Goal: Entertainment & Leisure: Consume media (video, audio)

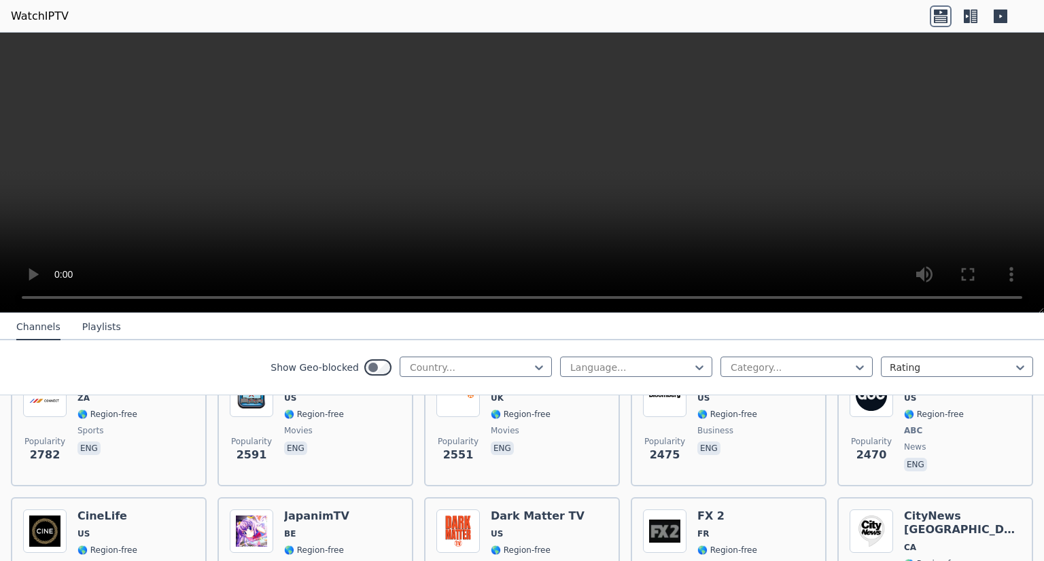
scroll to position [611, 0]
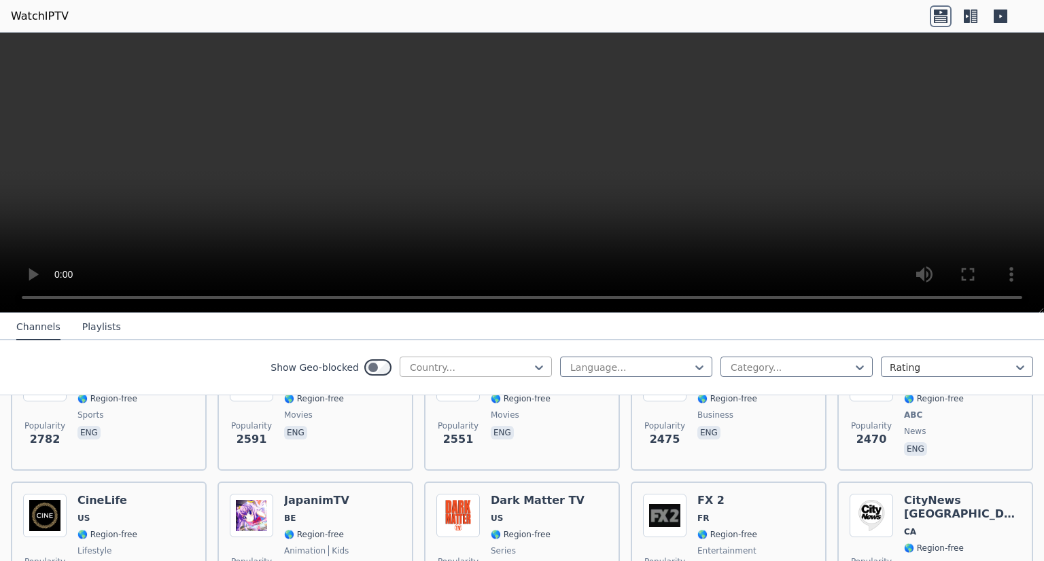
click at [436, 364] on div at bounding box center [470, 368] width 124 height 14
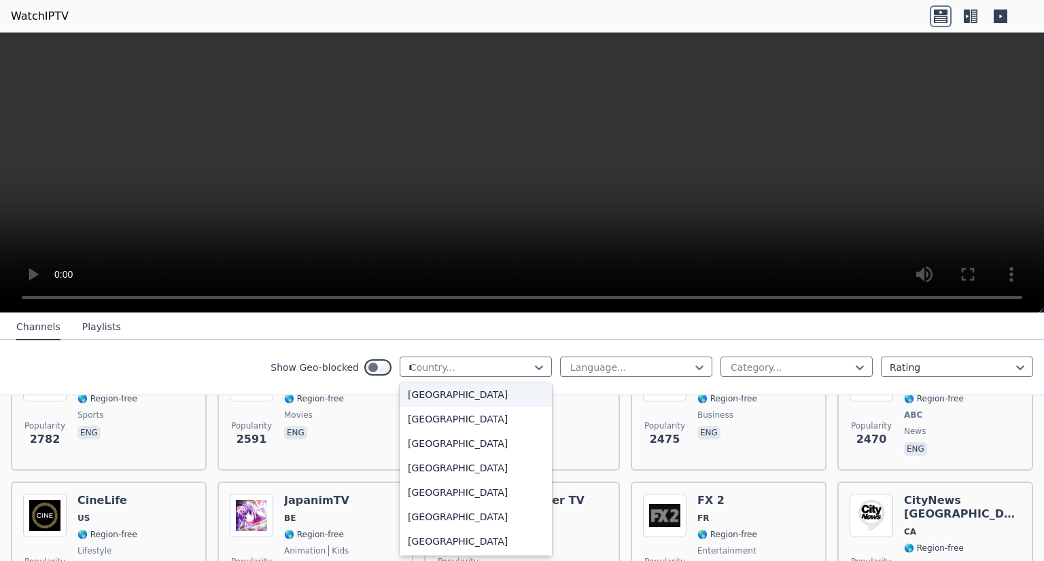
scroll to position [76, 0]
type input "**"
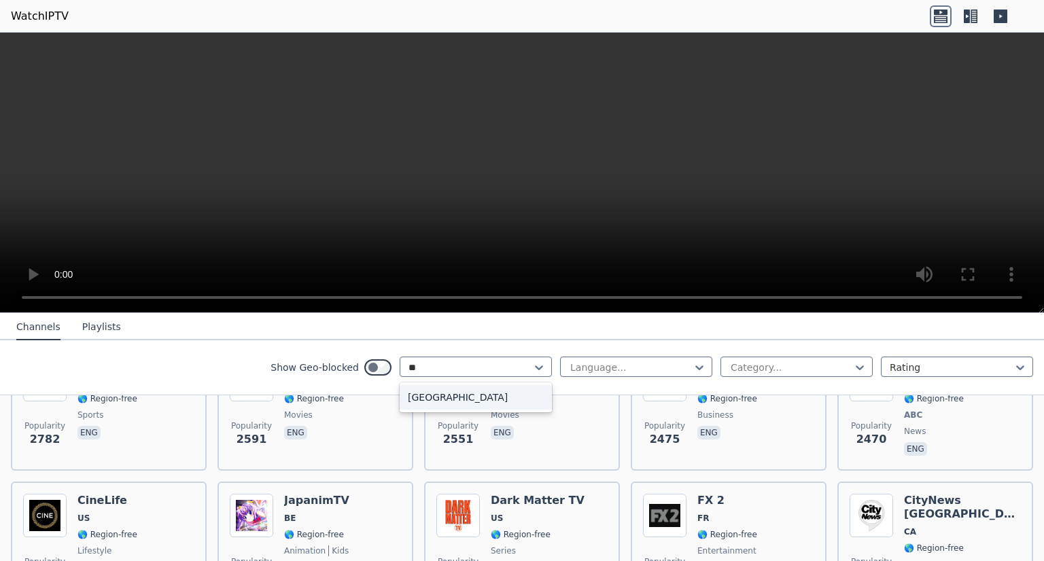
scroll to position [0, 0]
click at [423, 389] on div "[GEOGRAPHIC_DATA]" at bounding box center [475, 397] width 152 height 24
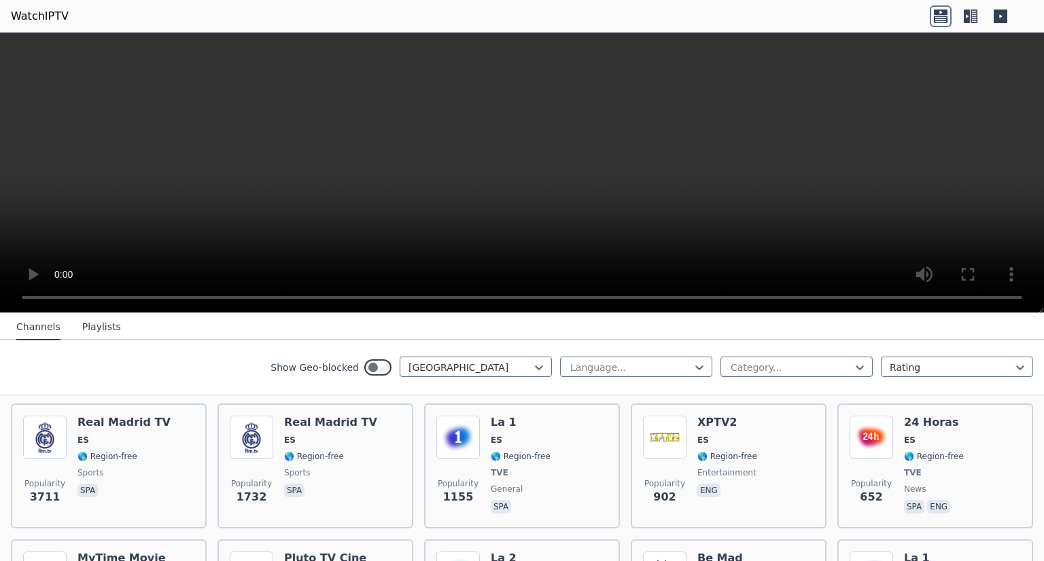
scroll to position [68, 0]
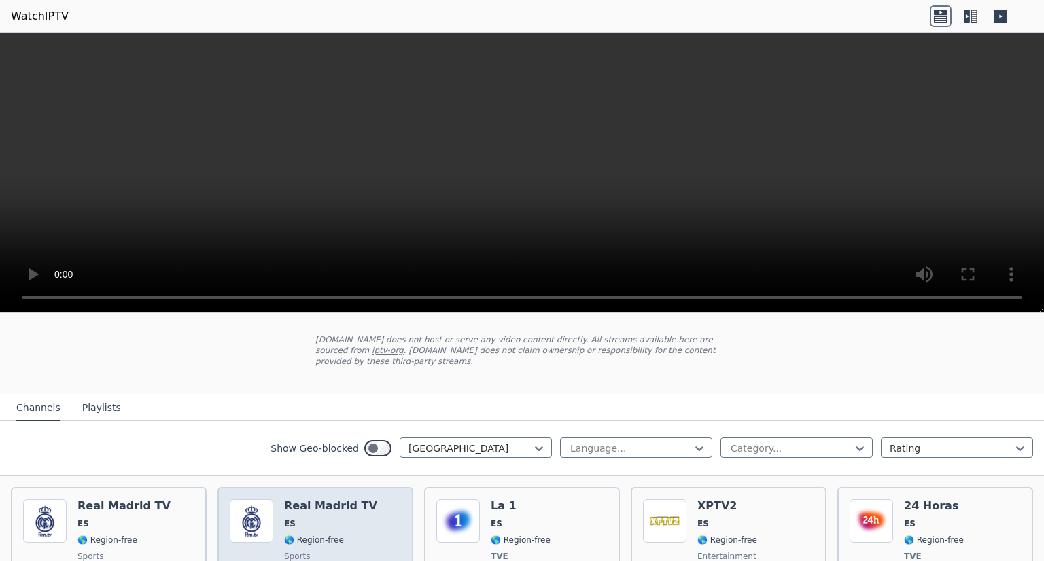
click at [319, 499] on h6 "Real Madrid TV" at bounding box center [330, 506] width 93 height 14
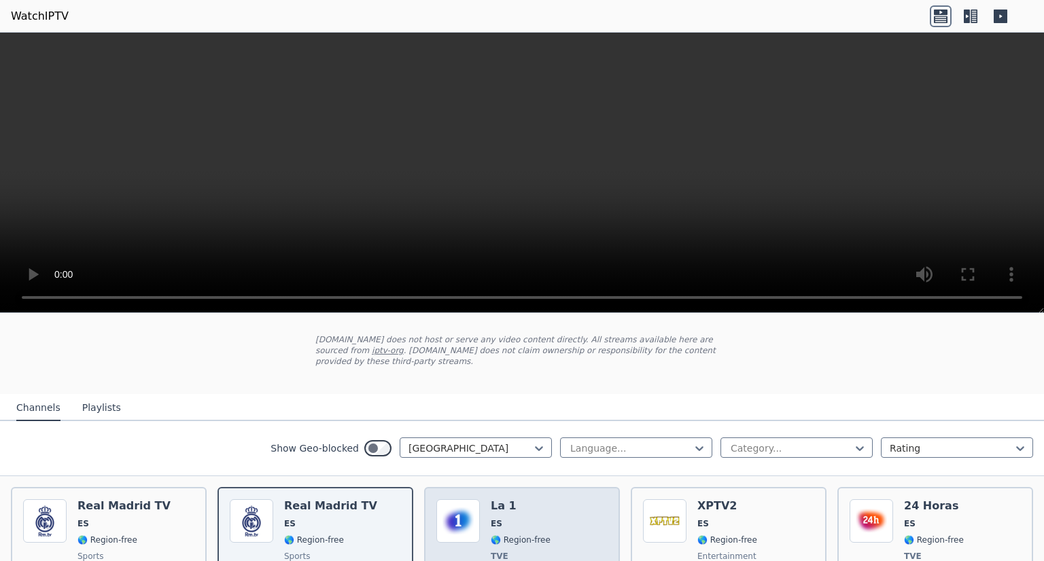
click at [484, 503] on div "Popularity 1155 La 1 ES 🌎 Region-free TVE general spa" at bounding box center [521, 549] width 171 height 101
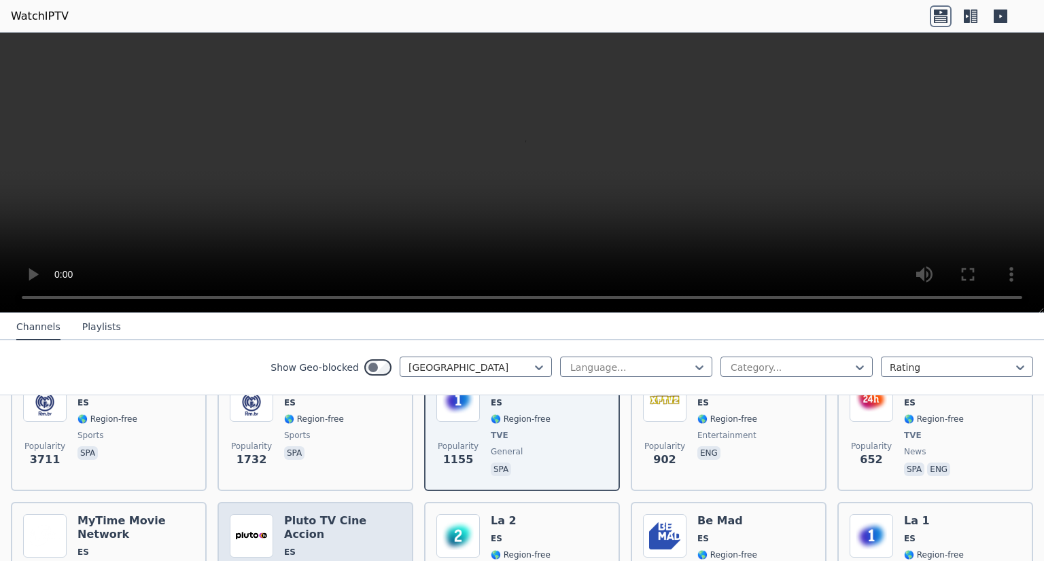
scroll to position [204, 0]
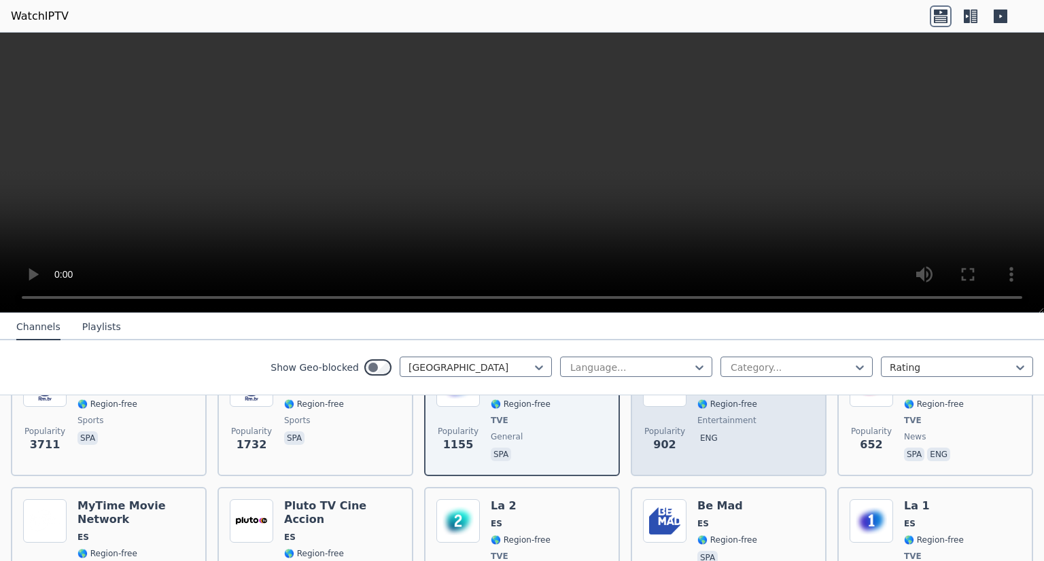
click at [663, 437] on span "902" at bounding box center [664, 445] width 22 height 16
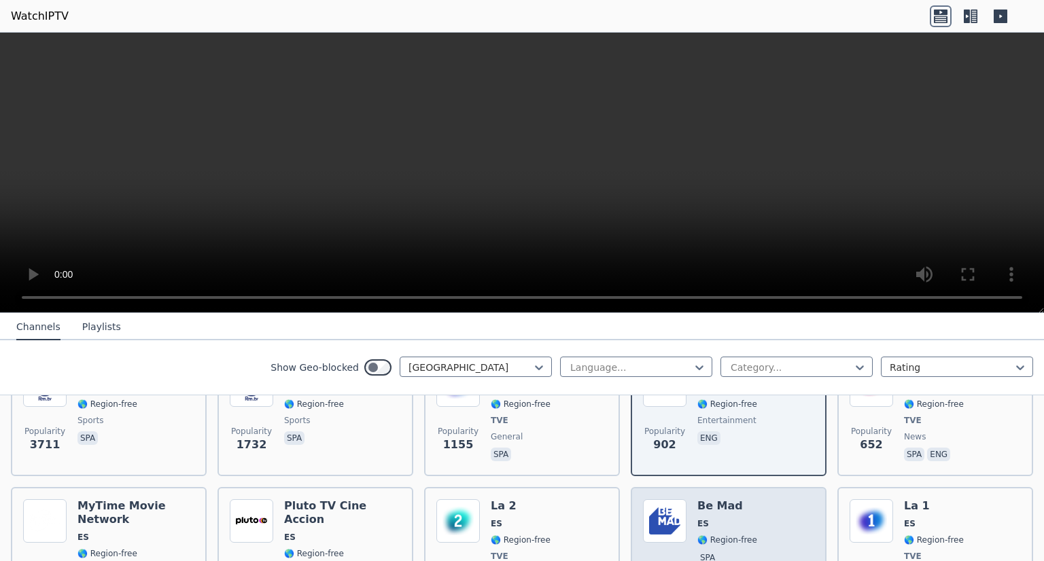
click at [697, 504] on div "Be Mad ES 🌎 Region-free spa" at bounding box center [727, 556] width 60 height 114
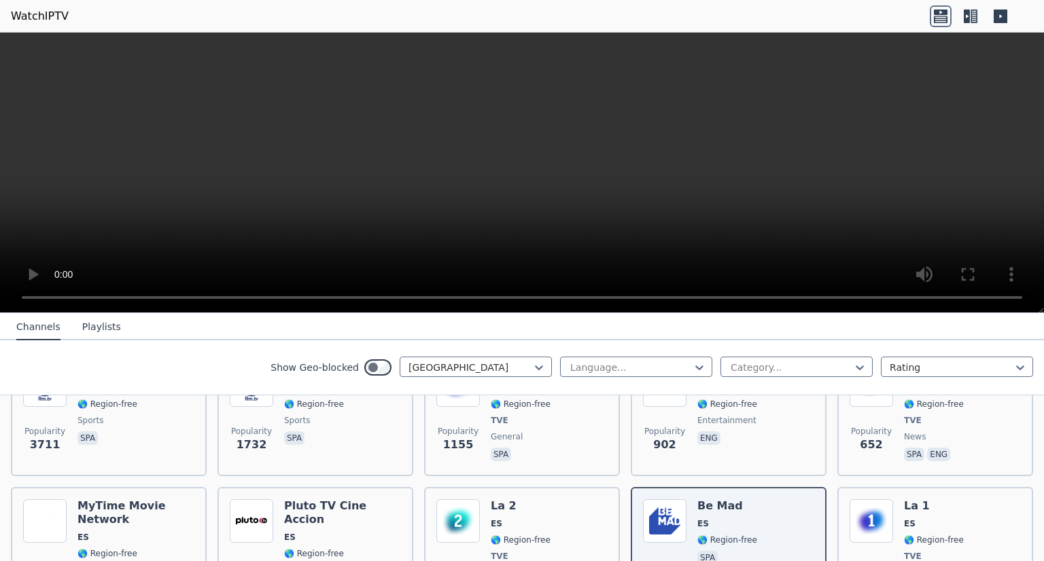
scroll to position [272, 0]
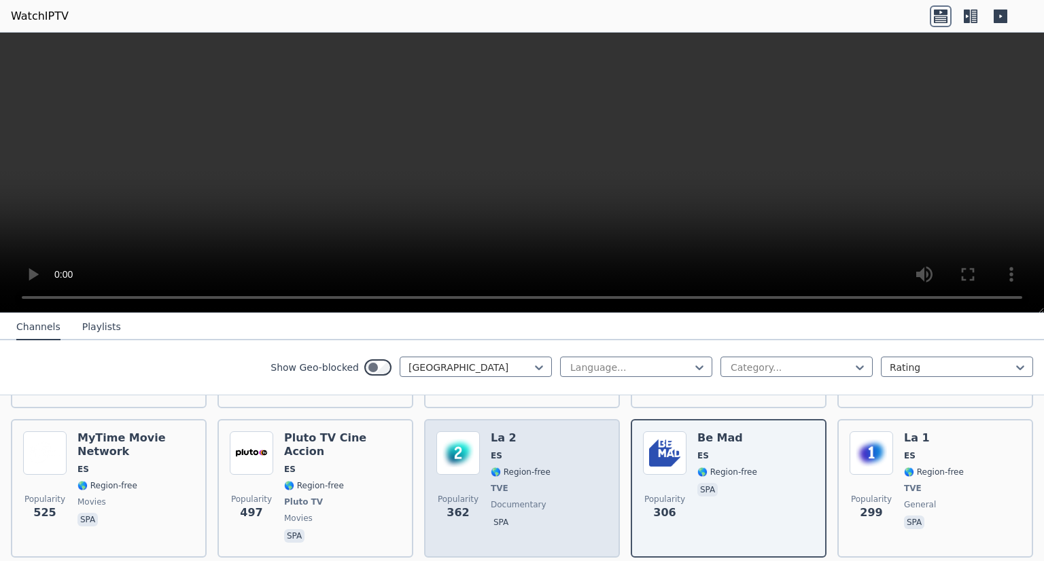
click at [559, 445] on div "Popularity 362 La 2 ES 🌎 Region-free TVE documentary spa" at bounding box center [521, 488] width 171 height 114
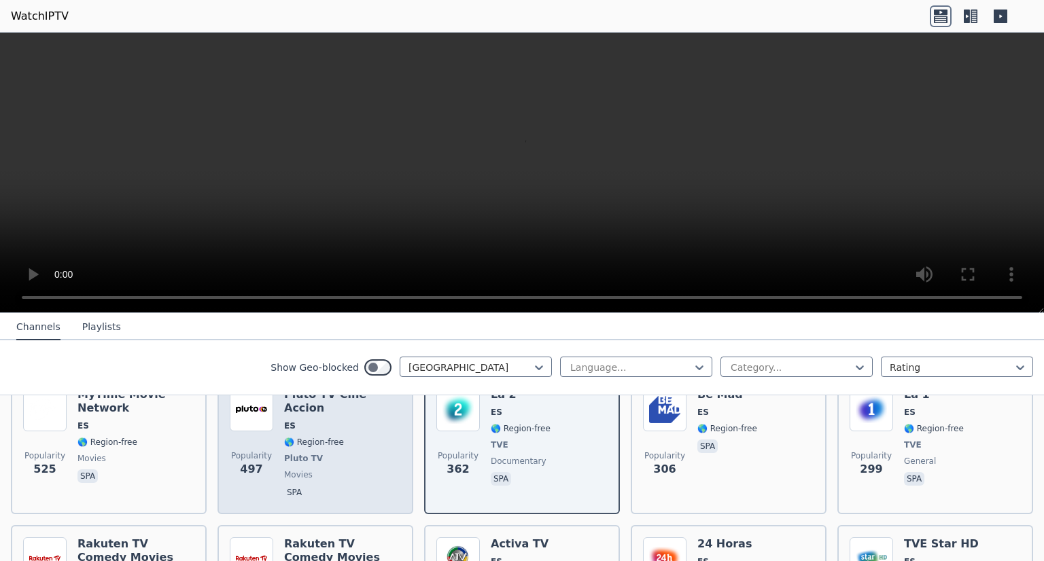
scroll to position [340, 0]
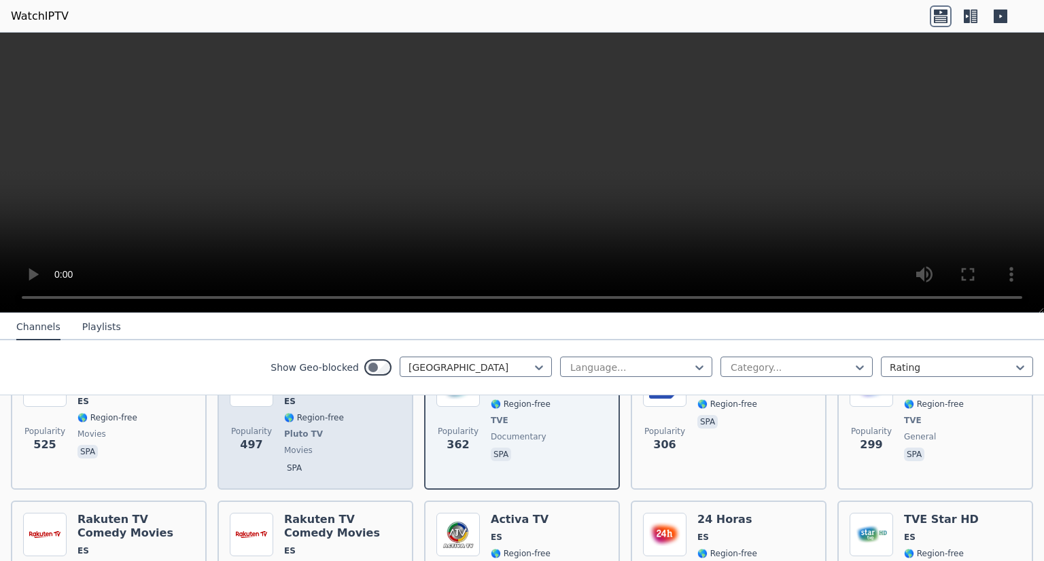
click at [338, 461] on span "spa" at bounding box center [342, 469] width 117 height 16
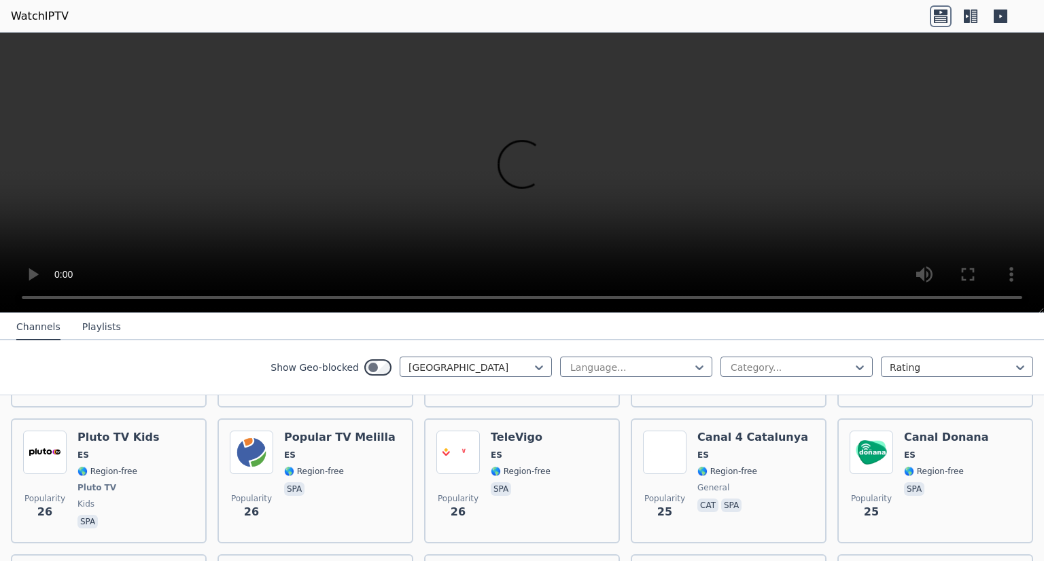
scroll to position [2921, 0]
